Goal: Check status: Check status

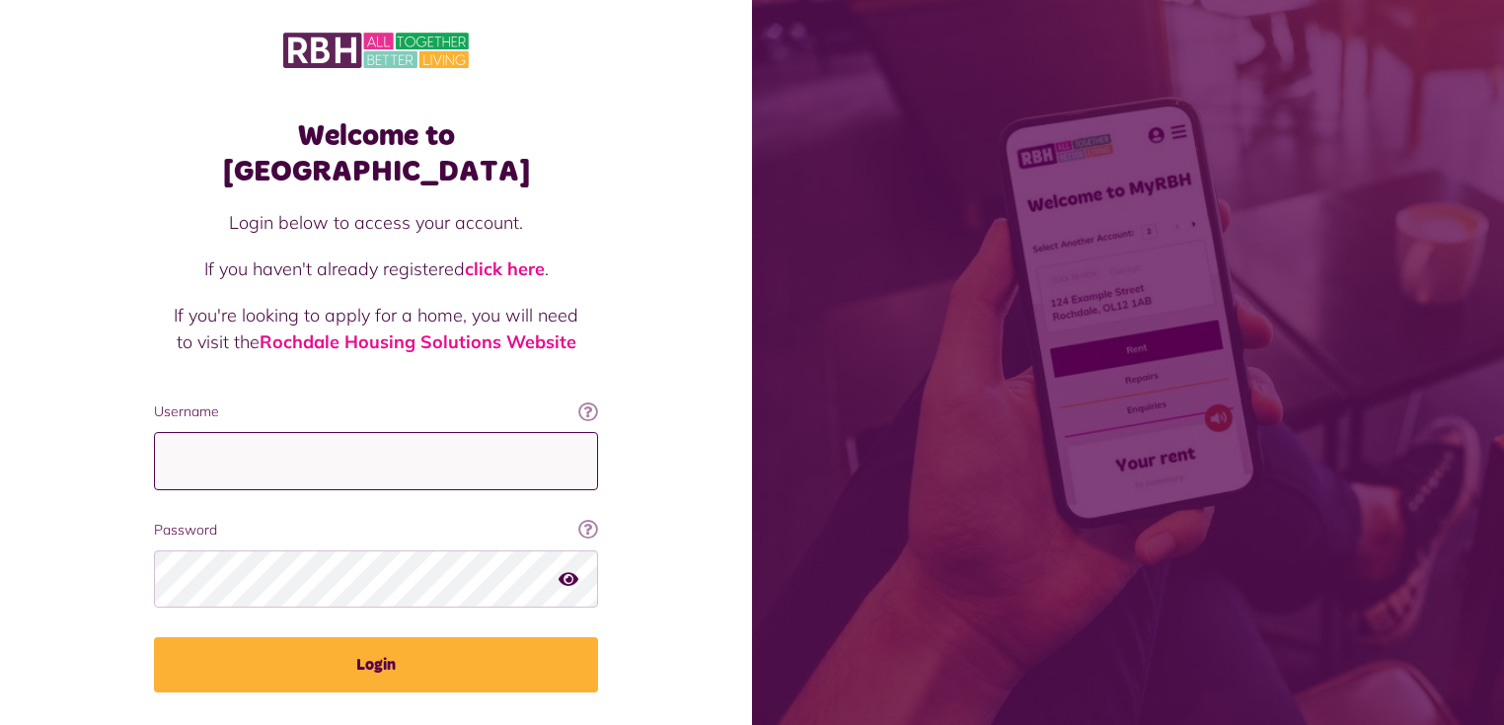
click at [358, 432] on input "Username" at bounding box center [376, 461] width 444 height 58
type input "**********"
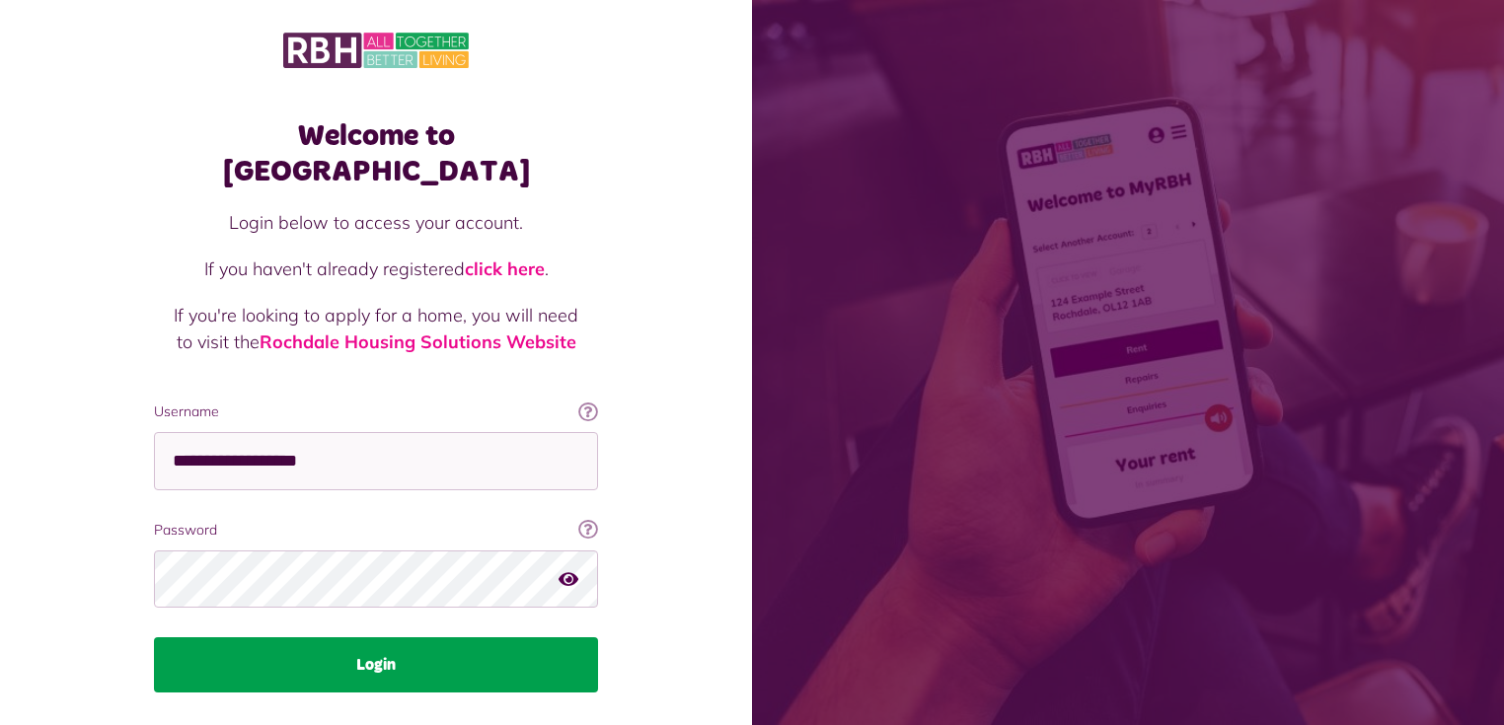
click at [380, 638] on button "Login" at bounding box center [376, 664] width 444 height 55
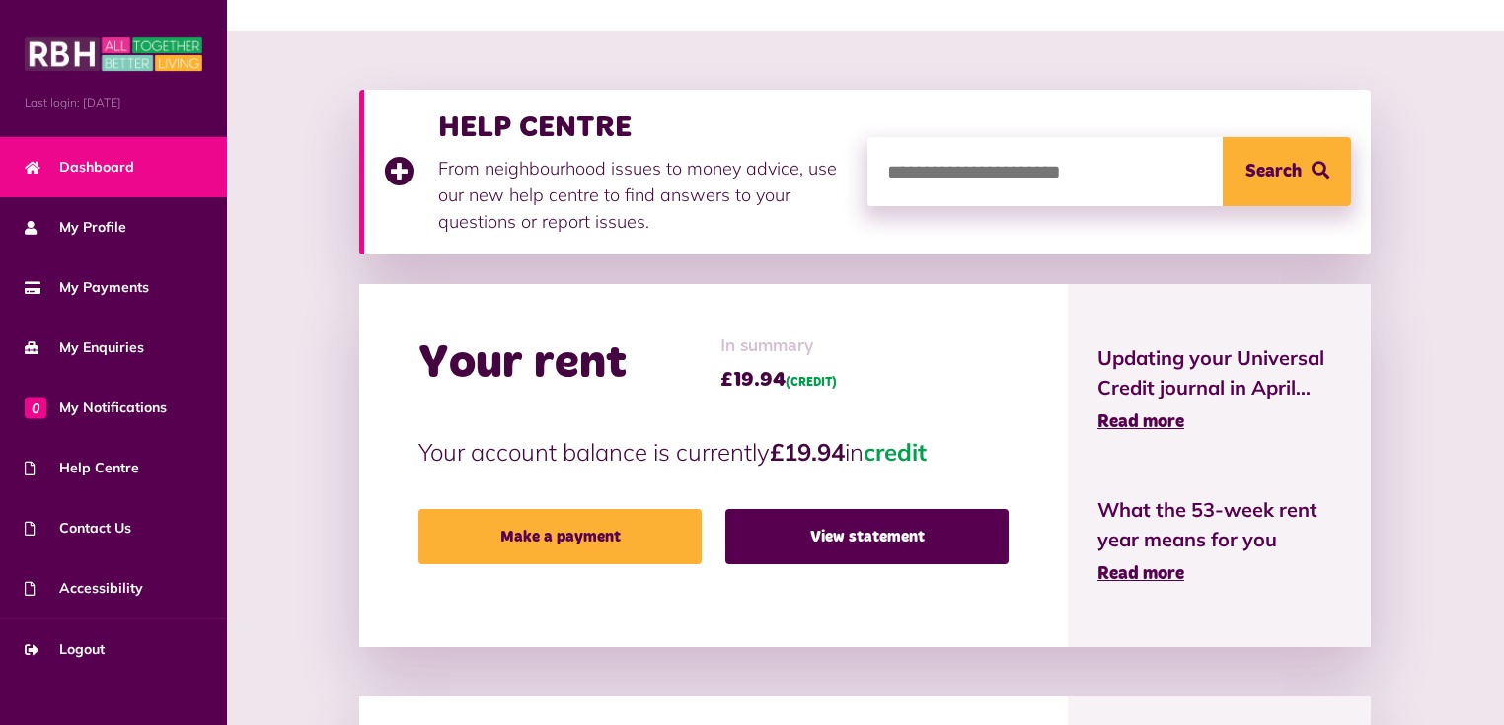
scroll to position [237, 0]
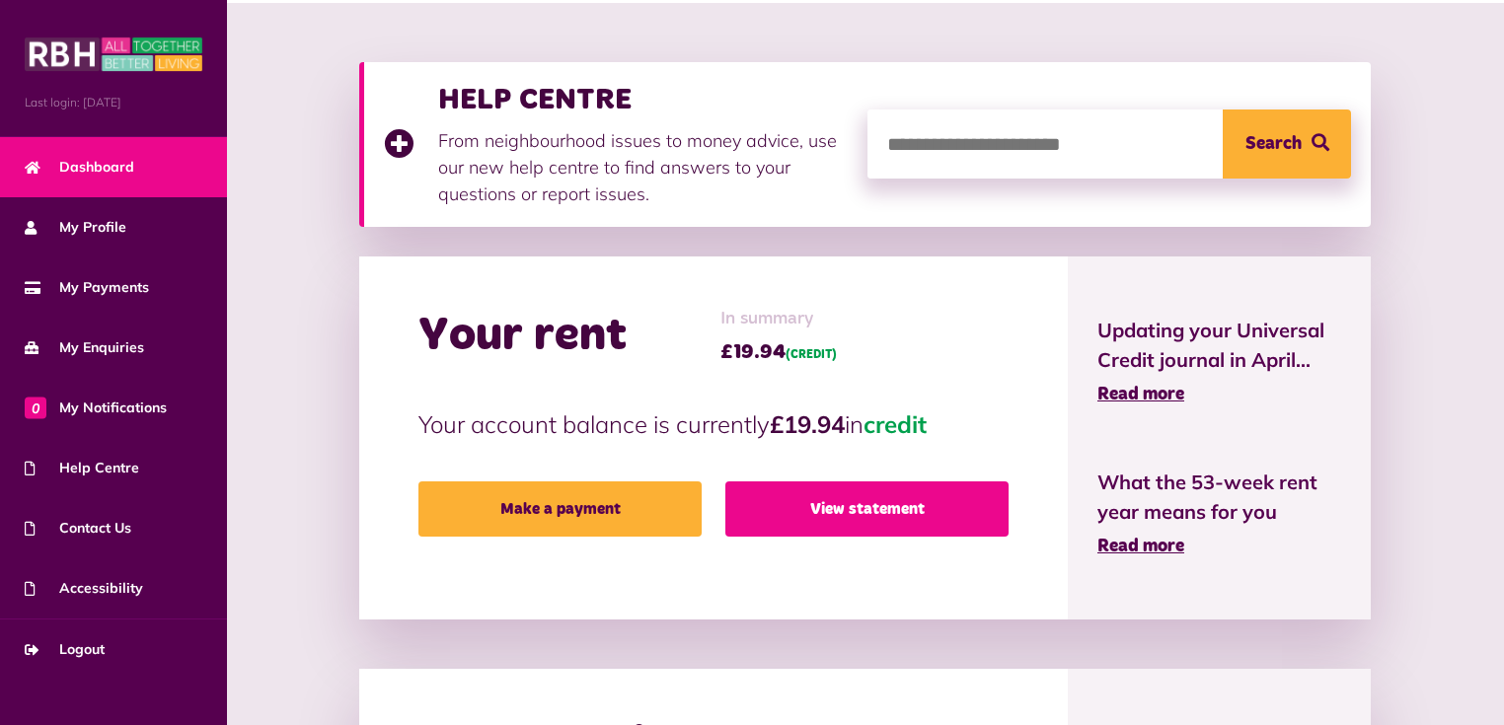
click at [839, 501] on link "View statement" at bounding box center [866, 508] width 283 height 55
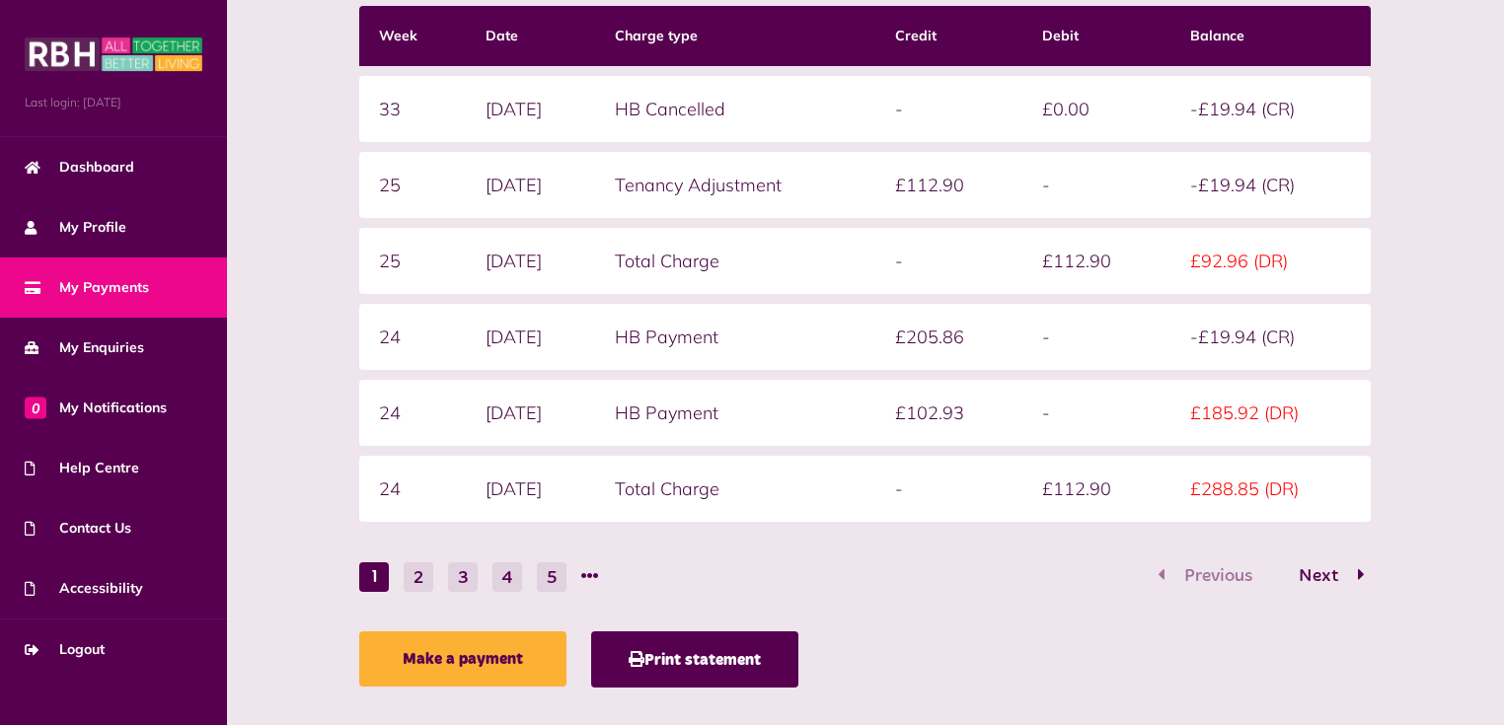
scroll to position [423, 0]
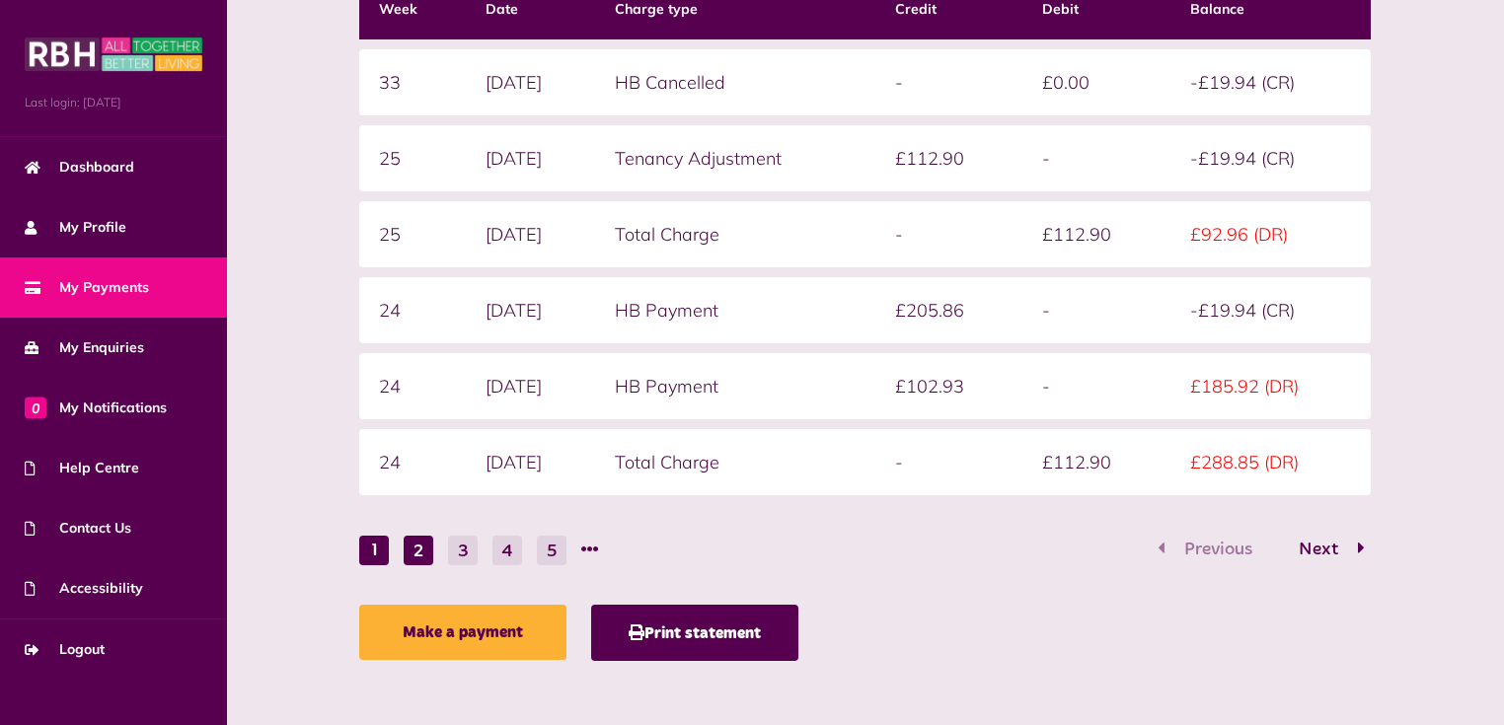
click at [410, 541] on button "2" at bounding box center [419, 551] width 30 height 30
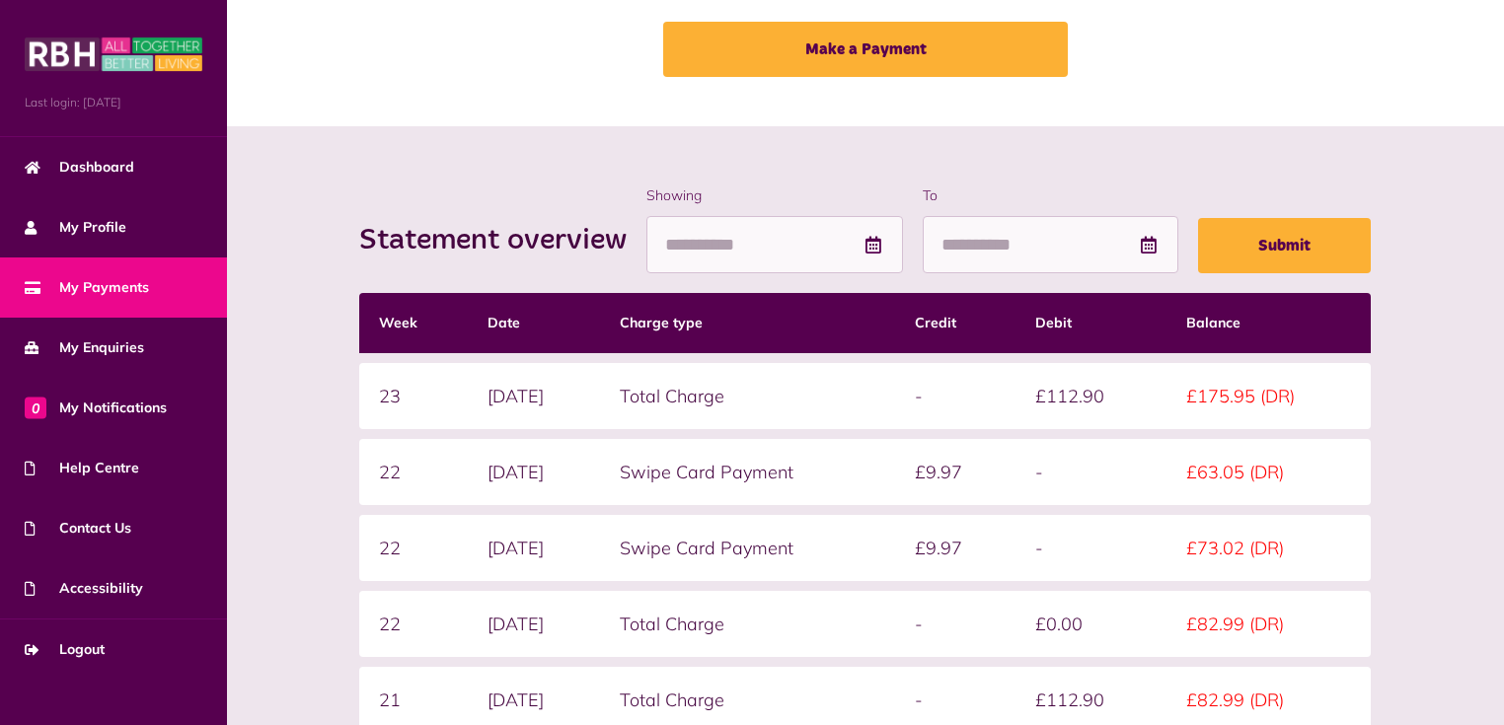
scroll to position [108, 0]
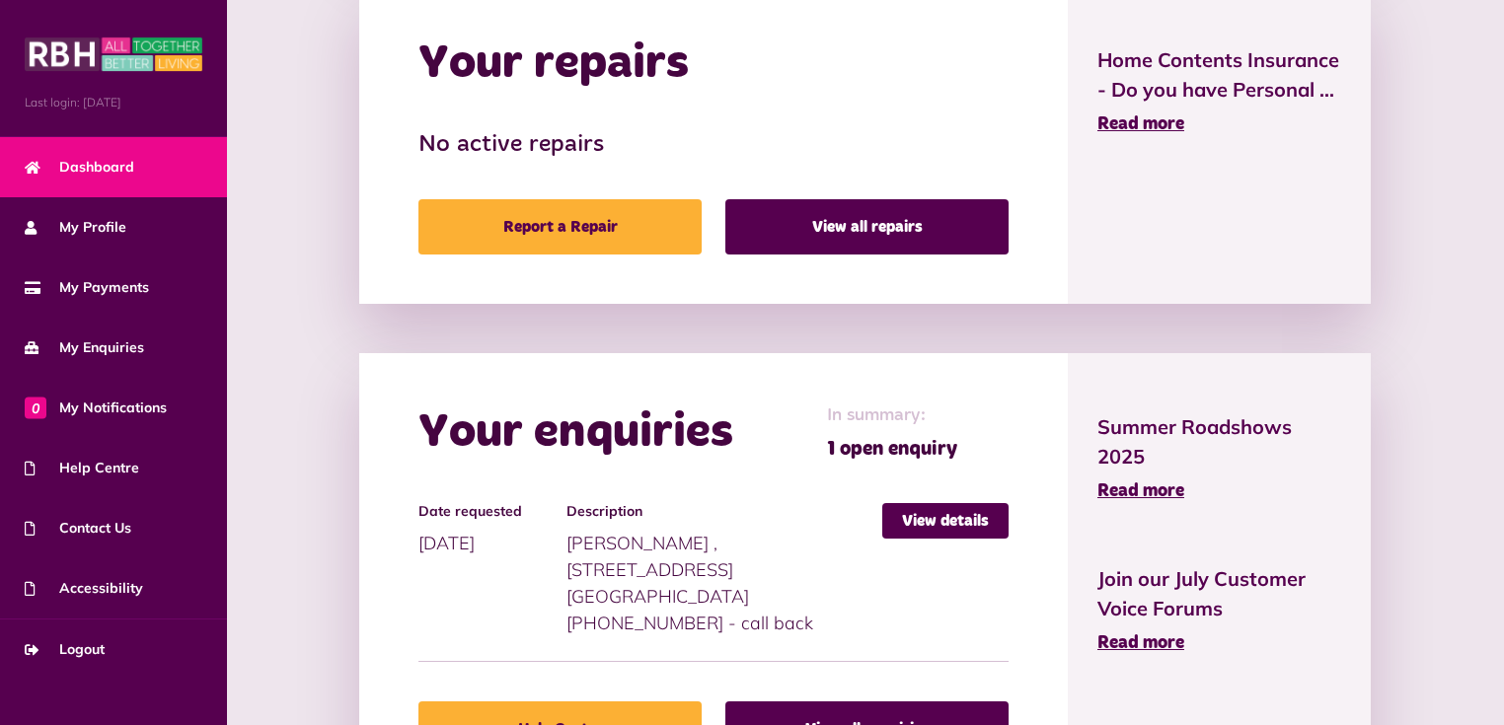
scroll to position [947, 0]
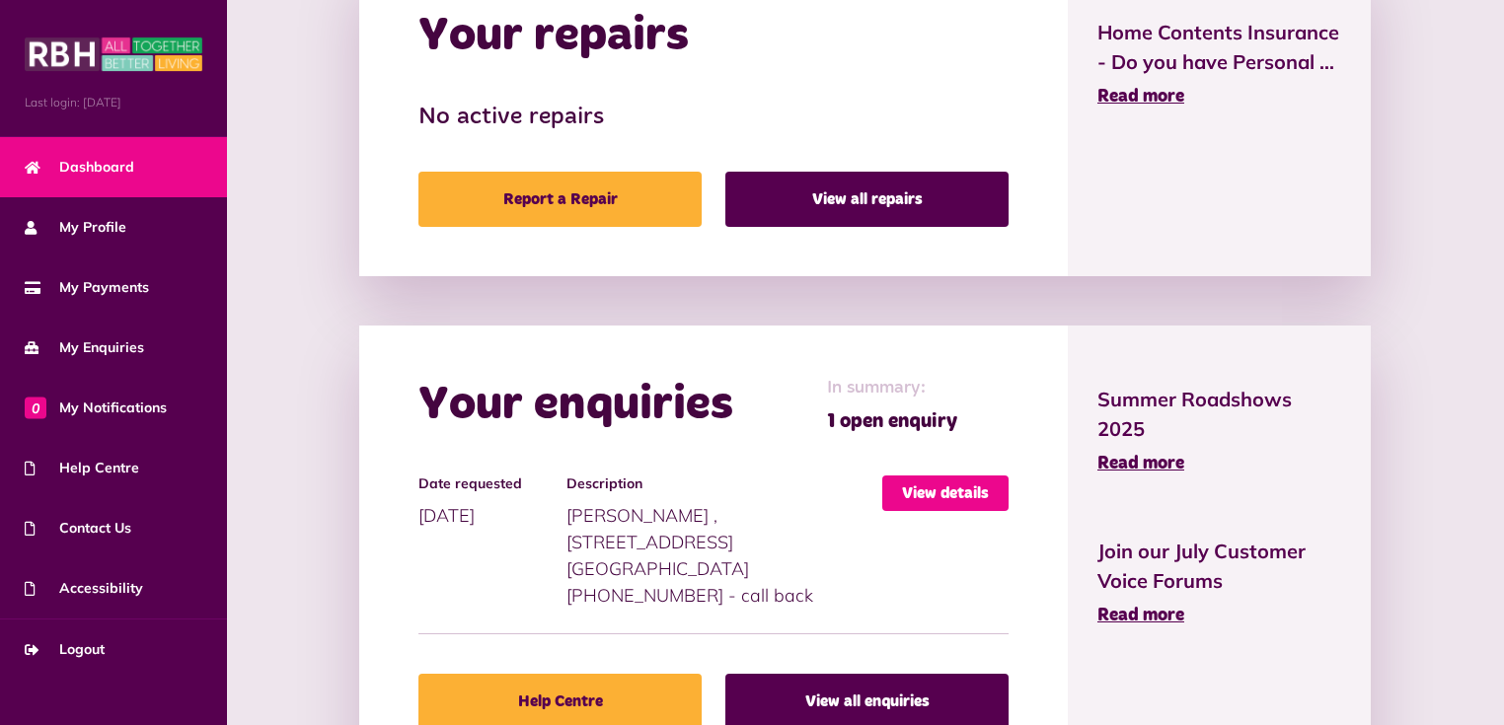
click at [941, 483] on link "View details" at bounding box center [945, 494] width 126 height 36
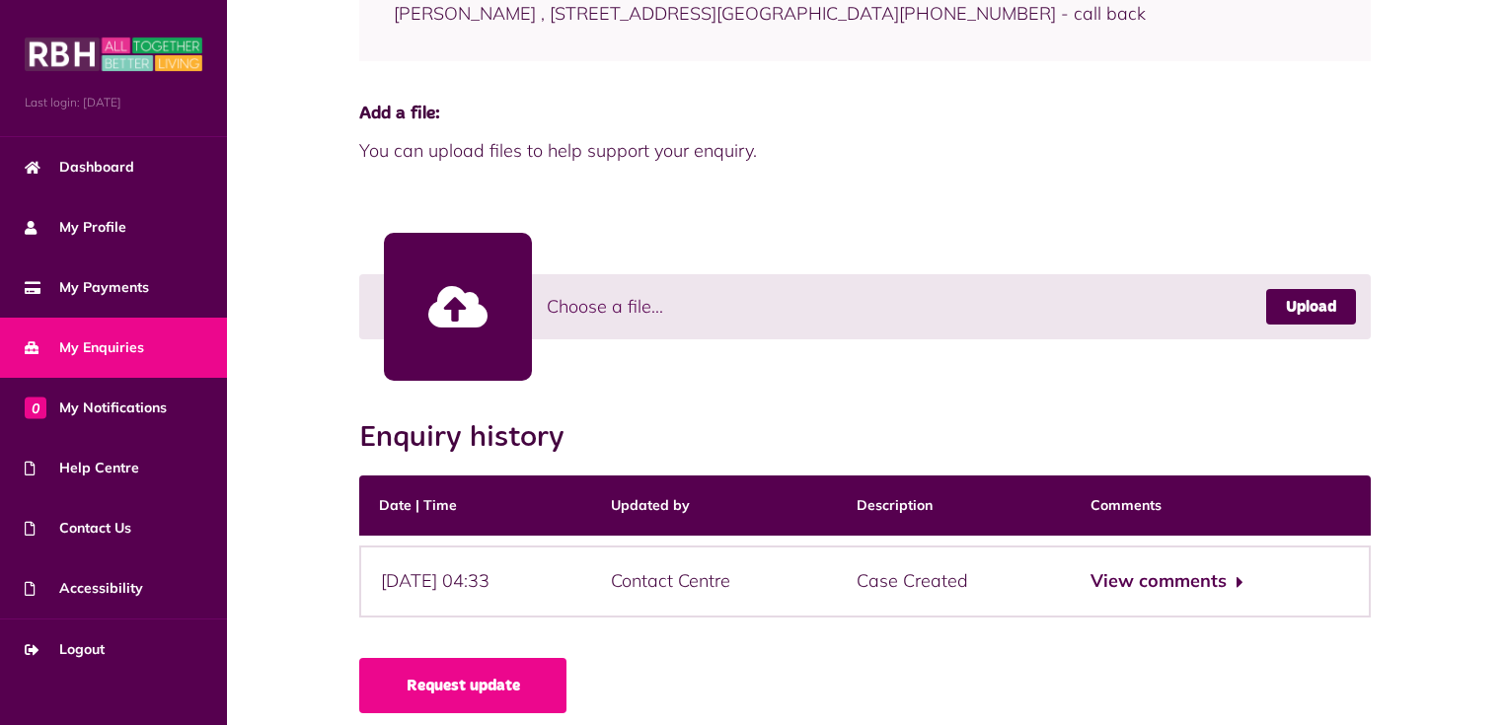
scroll to position [442, 0]
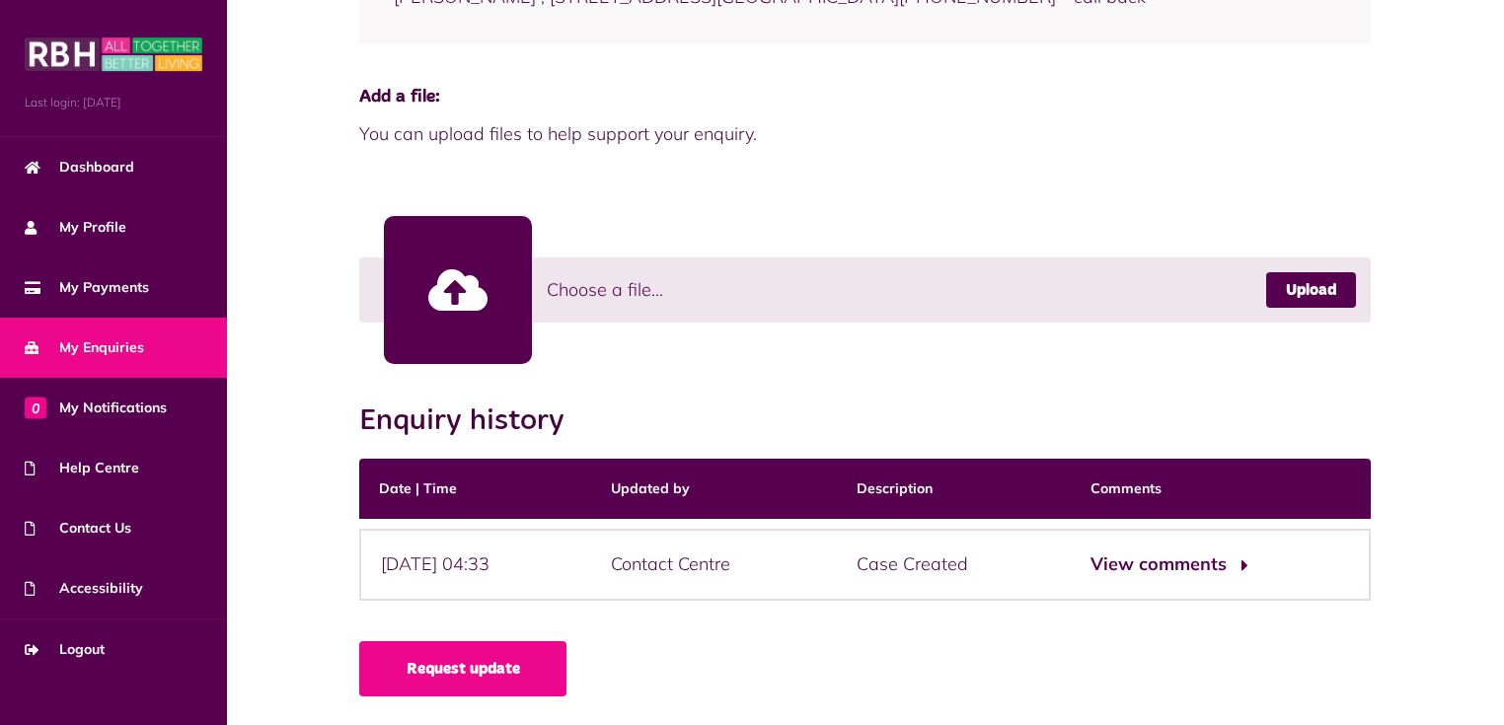
click at [1171, 564] on button "View comments" at bounding box center [1166, 565] width 153 height 29
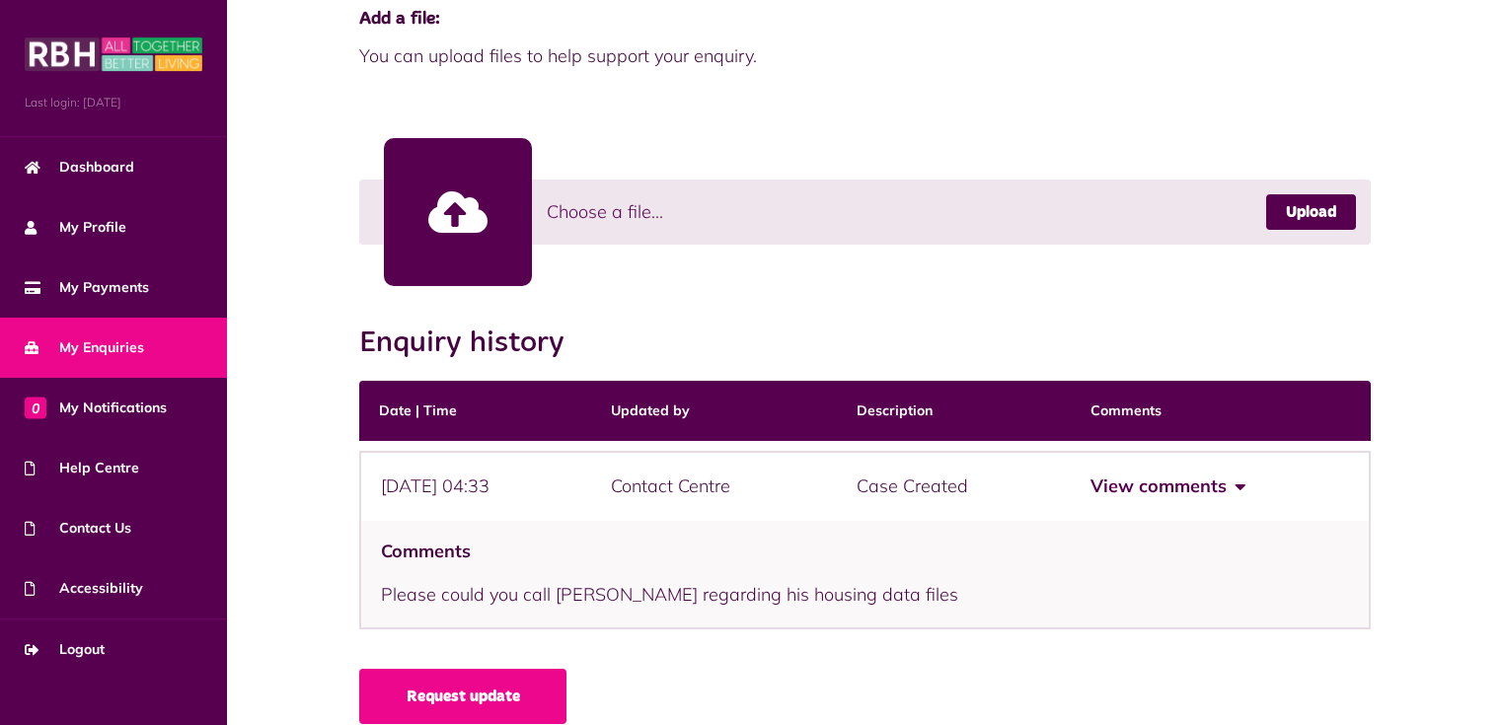
scroll to position [548, 0]
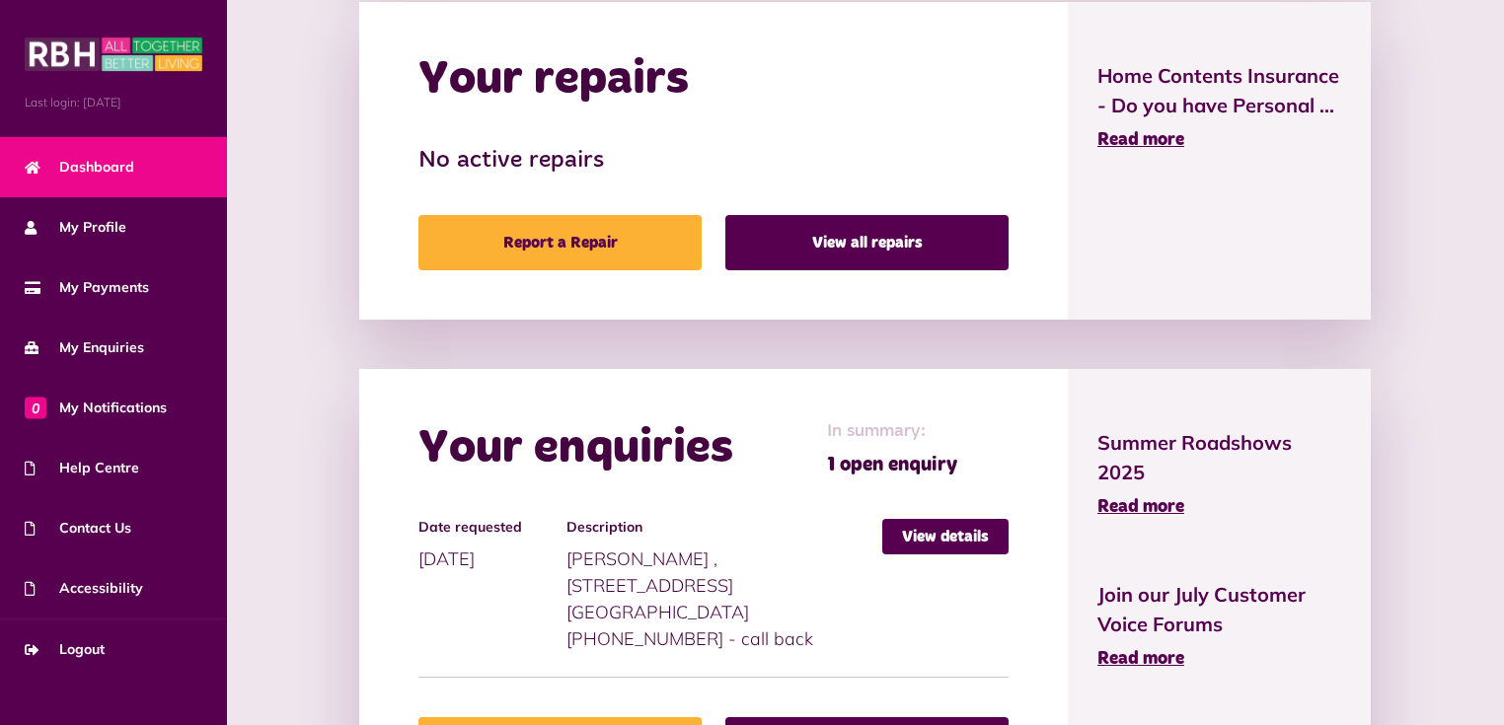
scroll to position [922, 0]
